Goal: Information Seeking & Learning: Learn about a topic

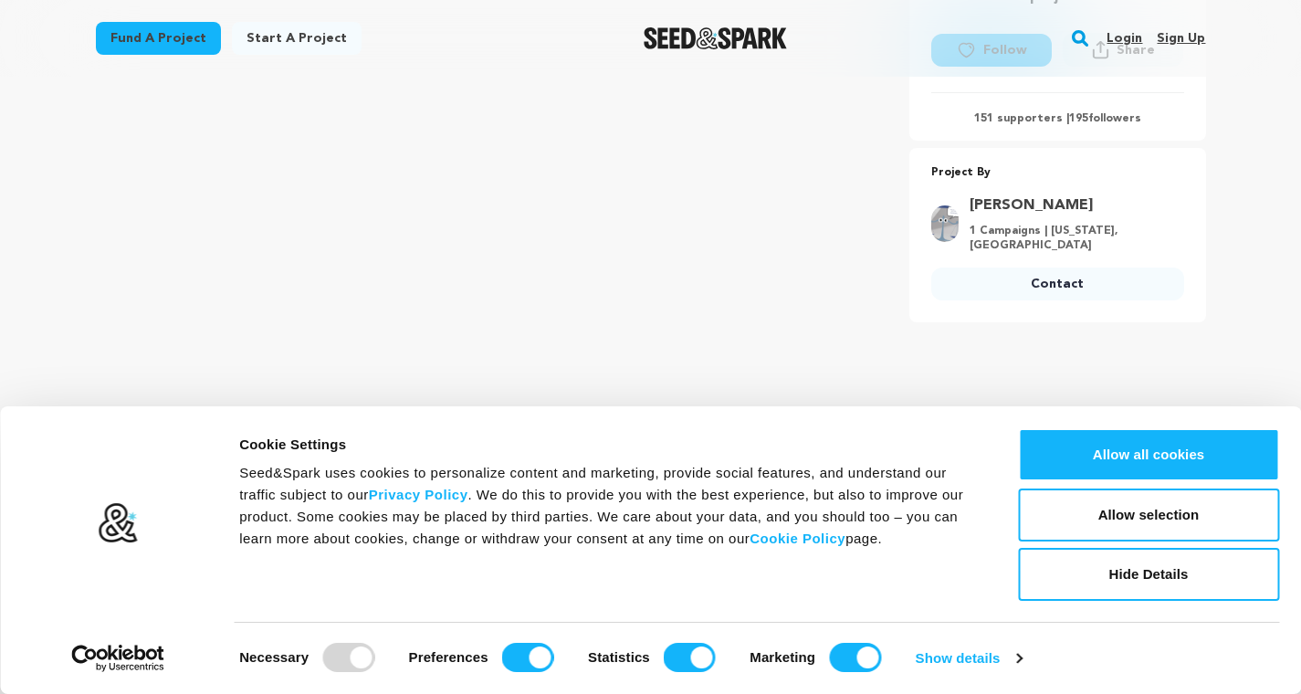
scroll to position [568, 0]
click at [1144, 574] on button "Hide Details" at bounding box center [1148, 574] width 261 height 53
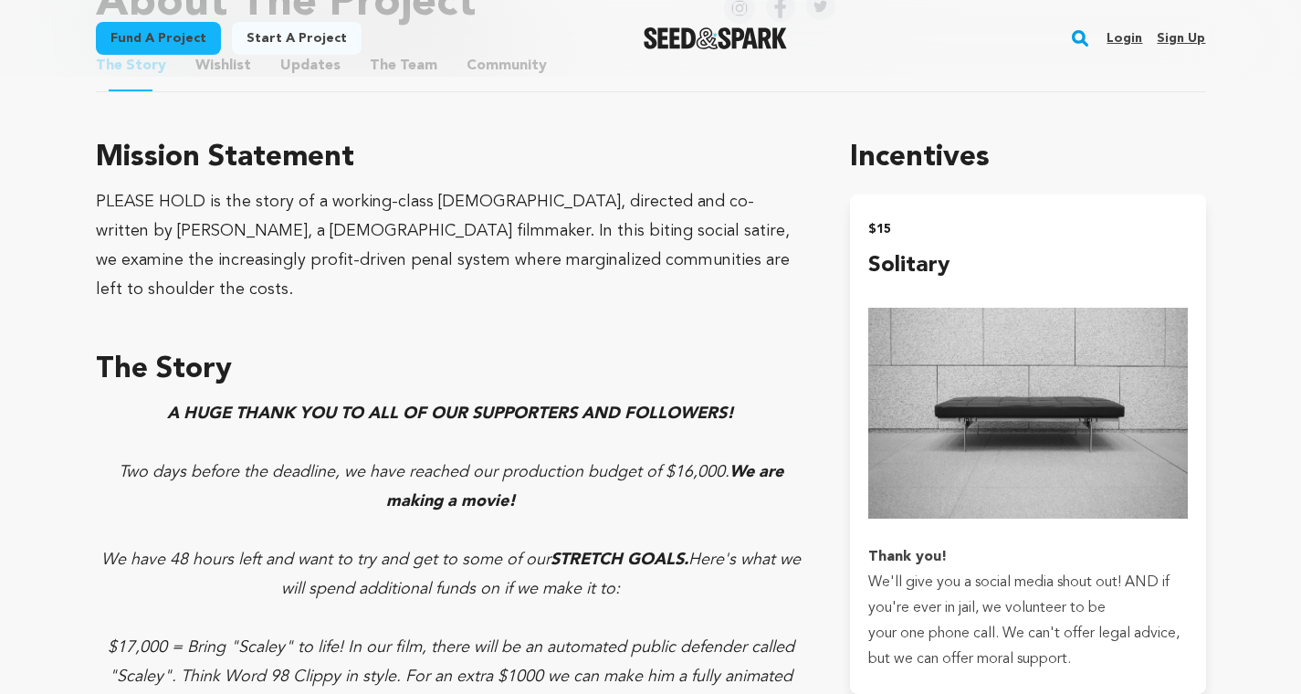
scroll to position [998, 0]
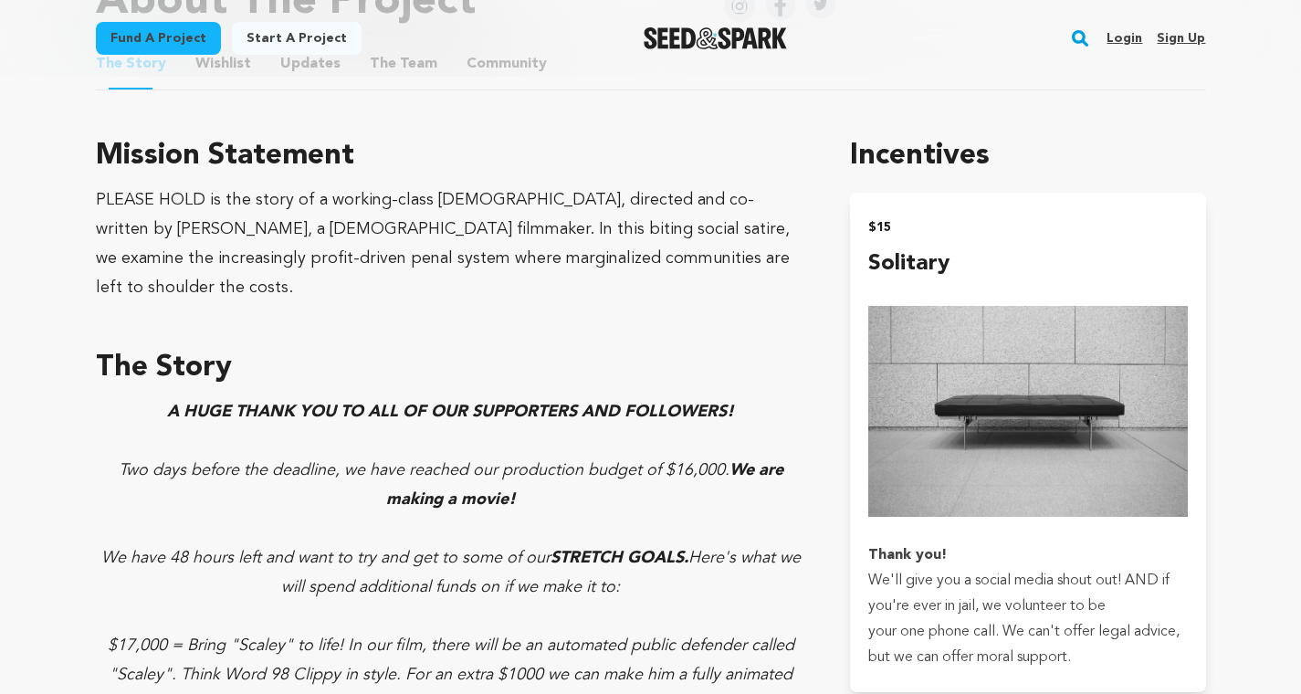
click at [332, 89] on button "Updates" at bounding box center [310, 68] width 44 height 44
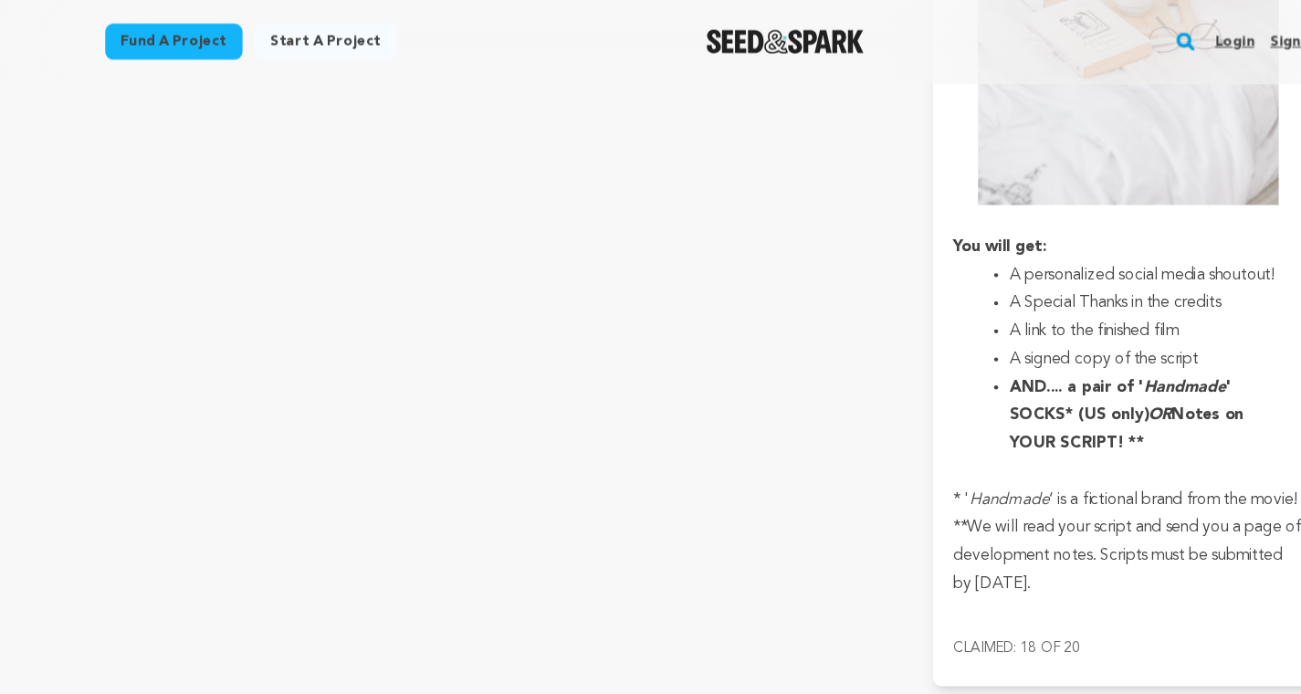
scroll to position [3938, 0]
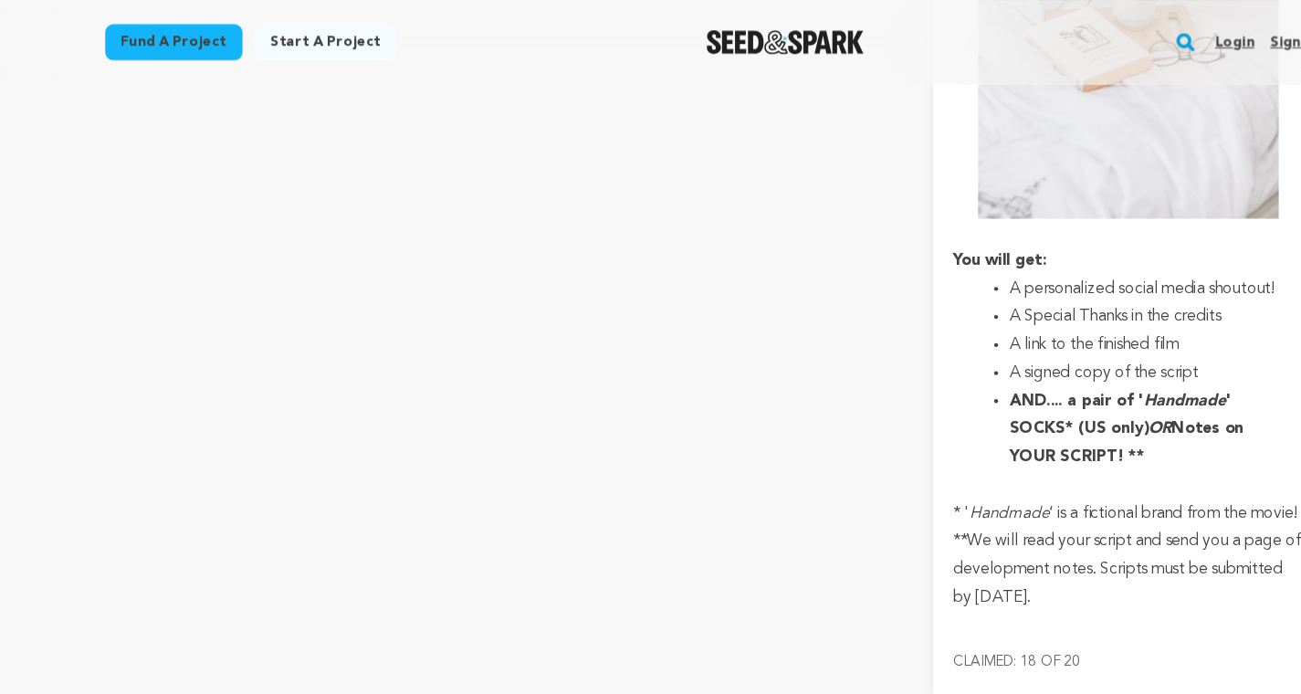
drag, startPoint x: 644, startPoint y: 313, endPoint x: 650, endPoint y: 351, distance: 38.0
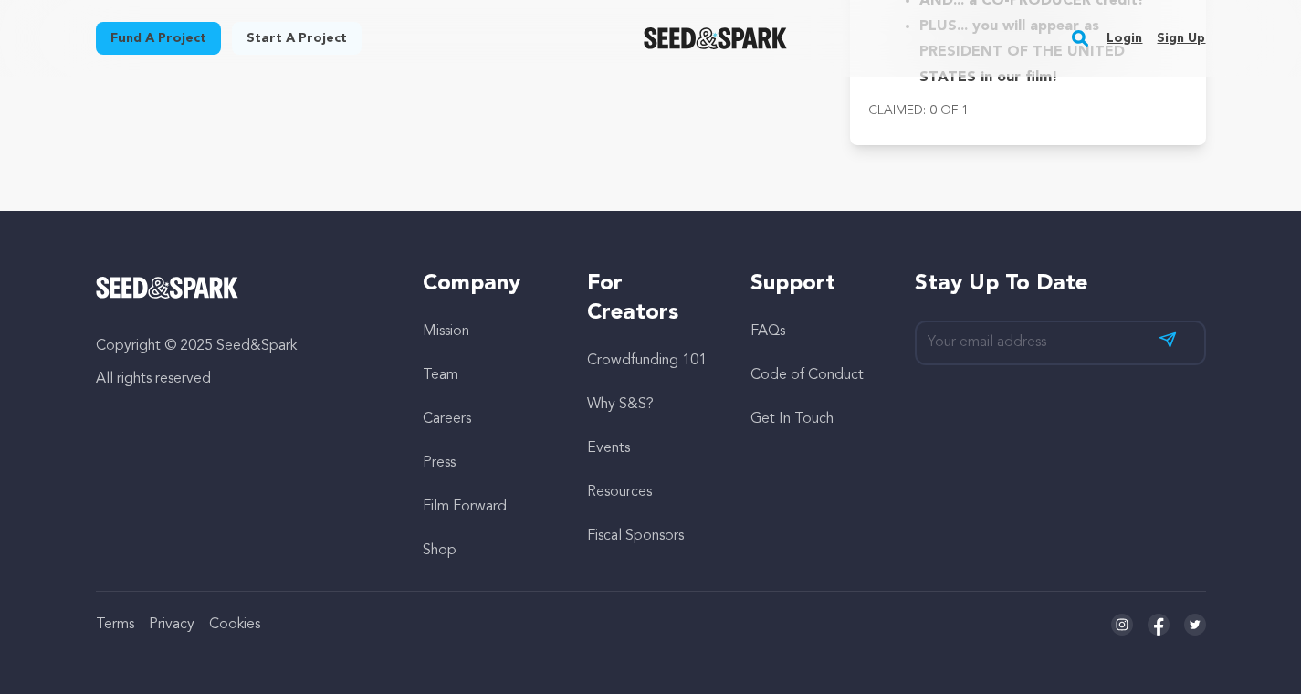
scroll to position [12742, 0]
click at [444, 324] on link "Mission" at bounding box center [446, 331] width 47 height 15
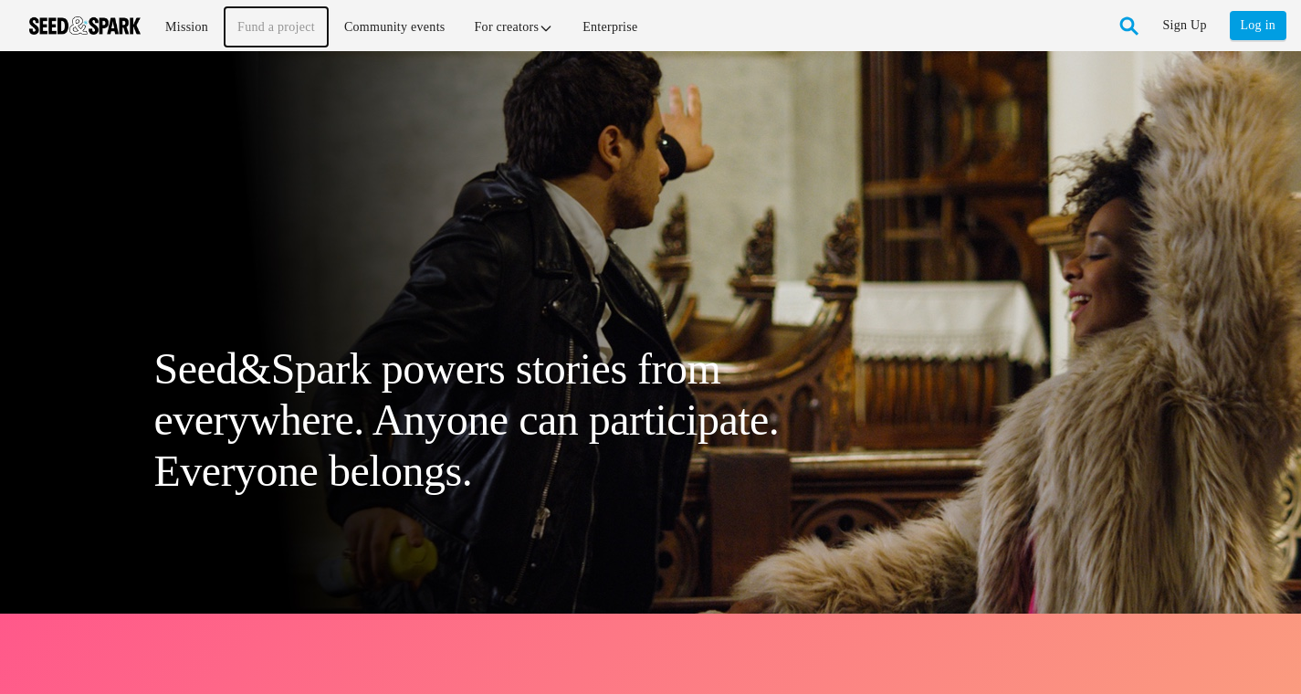
click at [278, 28] on link "Fund a project" at bounding box center [276, 26] width 103 height 39
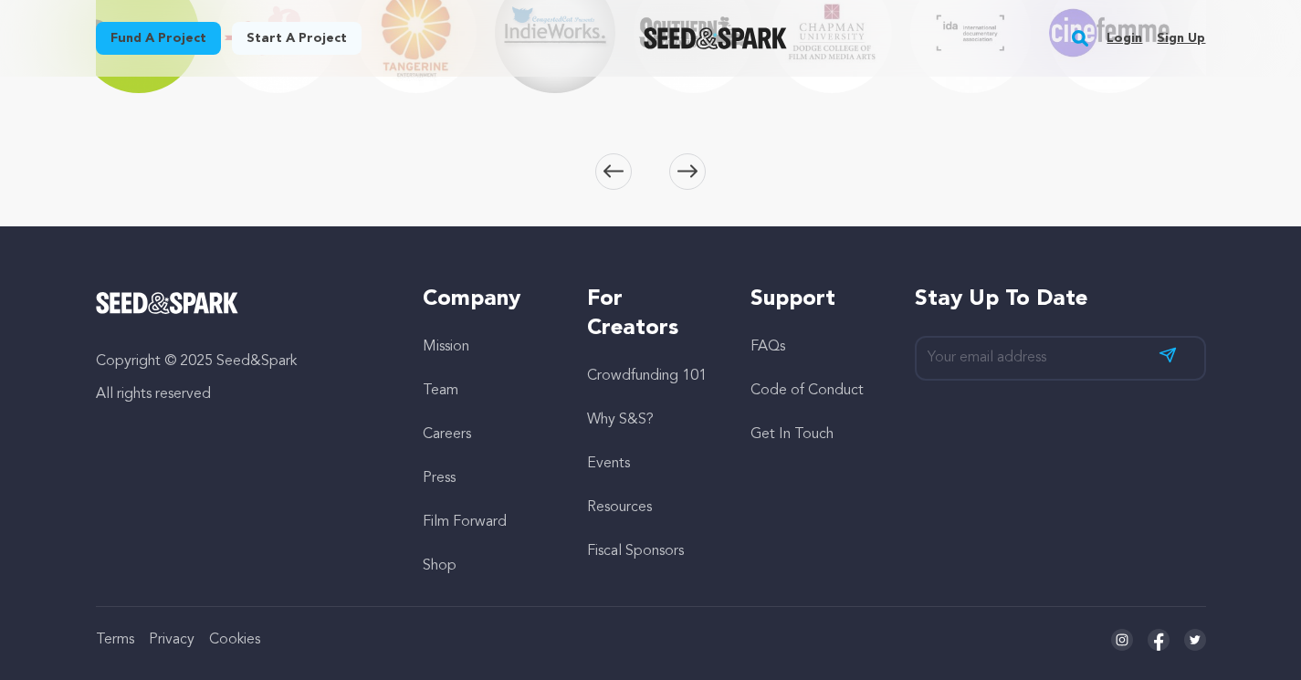
scroll to position [3001, 0]
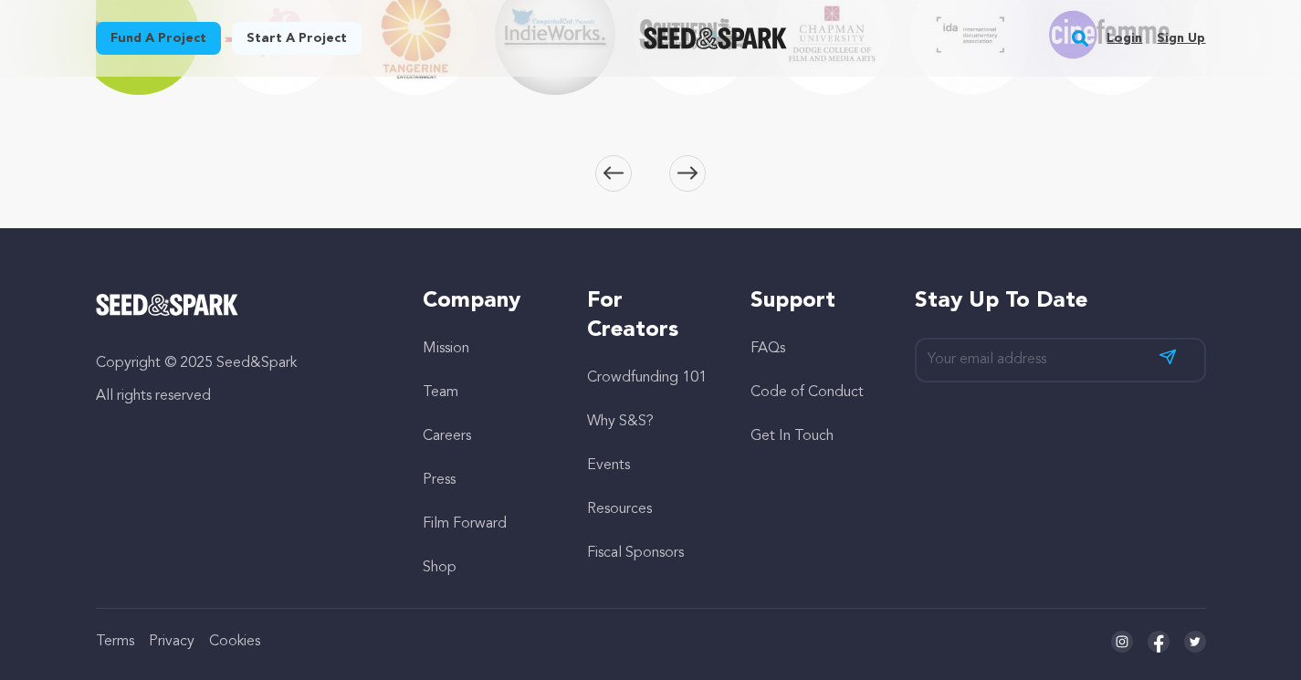
click at [398, 95] on img "Tangerine Entertainment" at bounding box center [416, 34] width 120 height 120
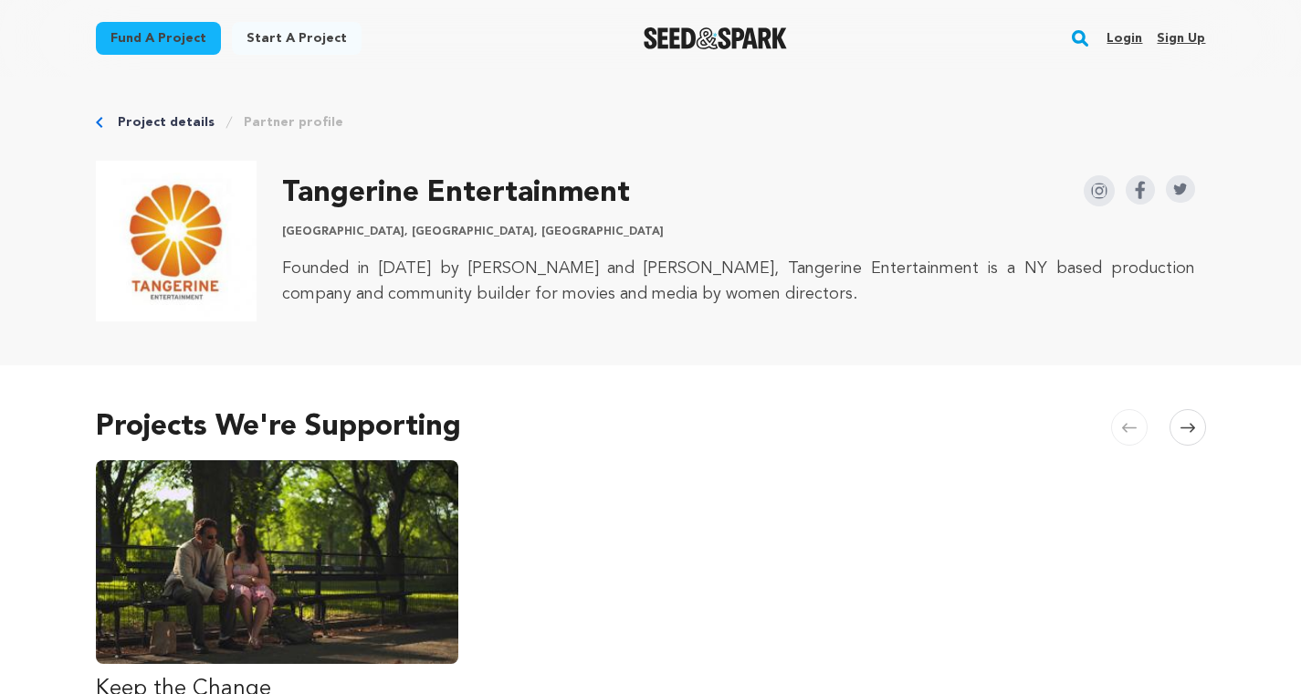
drag, startPoint x: 299, startPoint y: 262, endPoint x: 425, endPoint y: 271, distance: 126.3
click at [425, 212] on h2 "Tangerine Entertainment" at bounding box center [456, 193] width 348 height 37
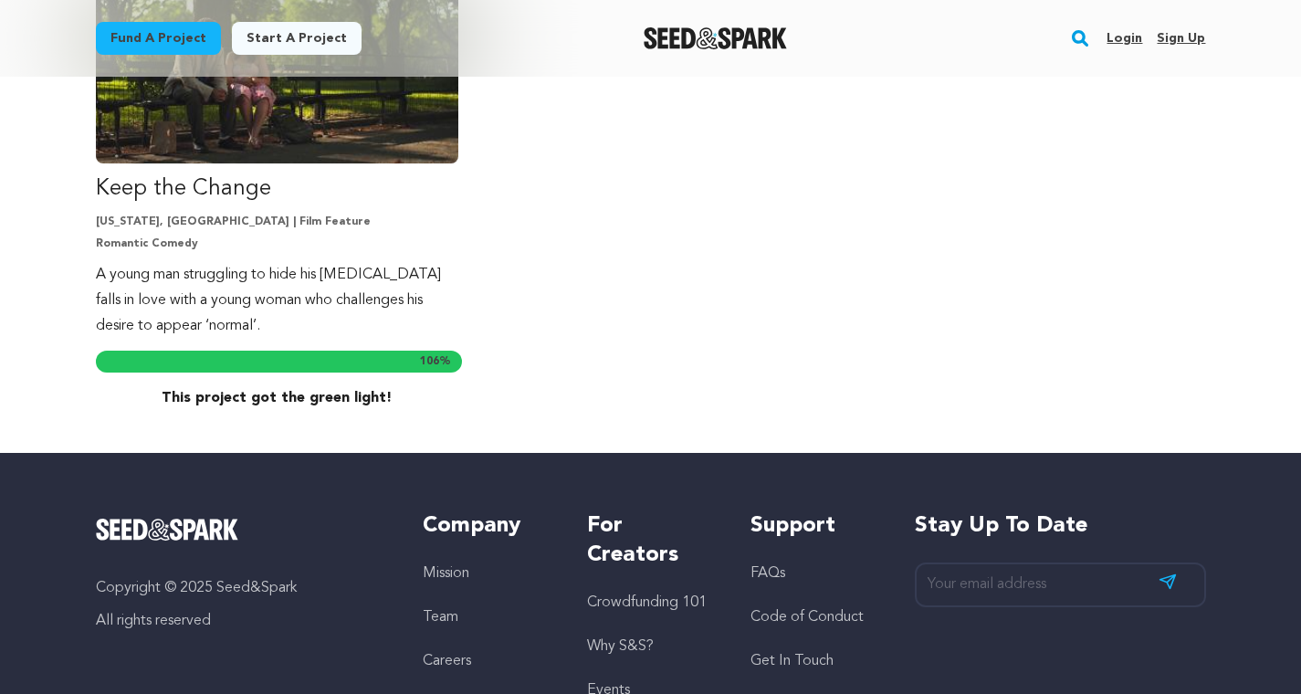
scroll to position [805, 0]
